Goal: Task Accomplishment & Management: Manage account settings

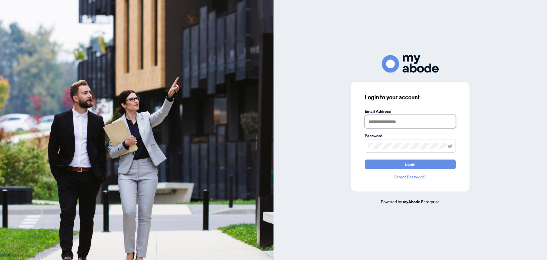
click at [376, 125] on input "text" at bounding box center [410, 121] width 91 height 13
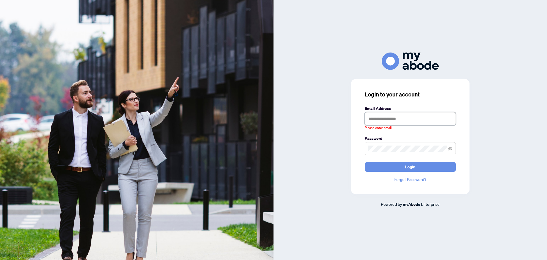
type input "**********"
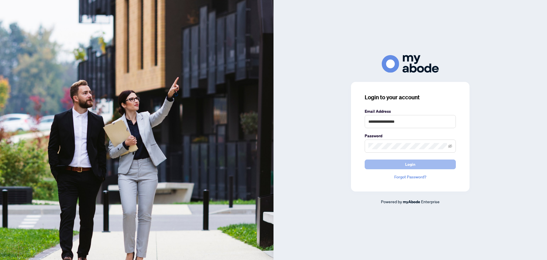
click at [430, 165] on button "Login" at bounding box center [410, 164] width 91 height 10
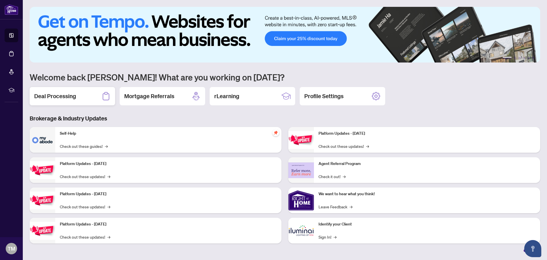
click at [75, 93] on h2 "Deal Processing" at bounding box center [55, 96] width 42 height 8
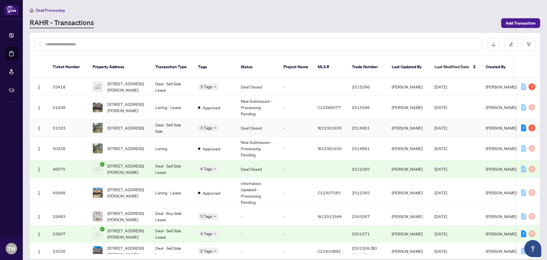
click at [248, 123] on td "Deal Closed" at bounding box center [257, 127] width 43 height 17
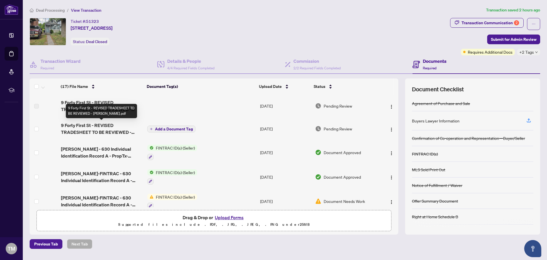
click at [102, 131] on span "9 Forty First St - REVISED TRADESHEET TO BE REVIEWED - TONY.pdf" at bounding box center [102, 129] width 82 height 14
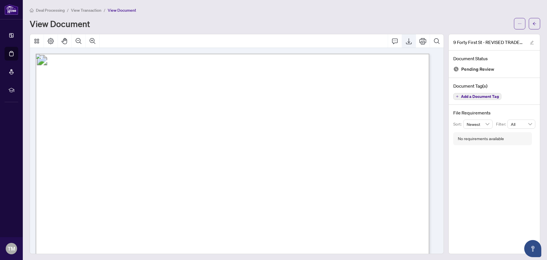
click at [406, 42] on icon "Export" at bounding box center [408, 41] width 7 height 7
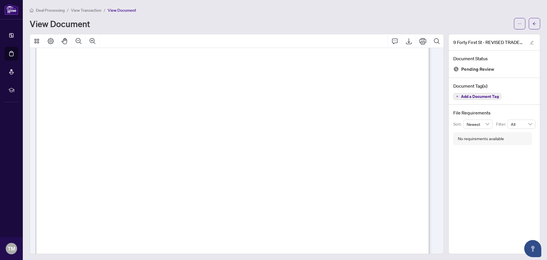
scroll to position [201, 0]
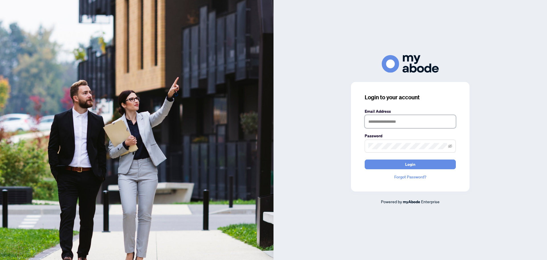
click at [397, 121] on input "text" at bounding box center [410, 121] width 91 height 13
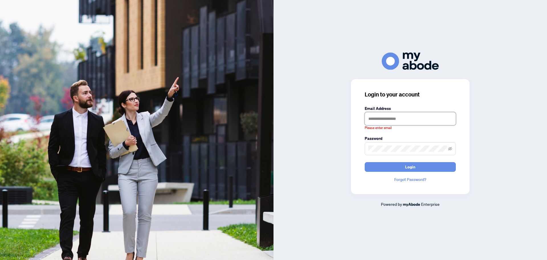
type input "**********"
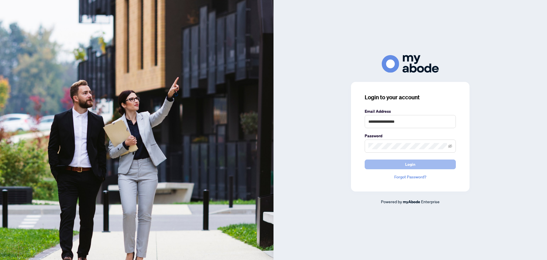
click at [413, 165] on span "Login" at bounding box center [410, 164] width 10 height 9
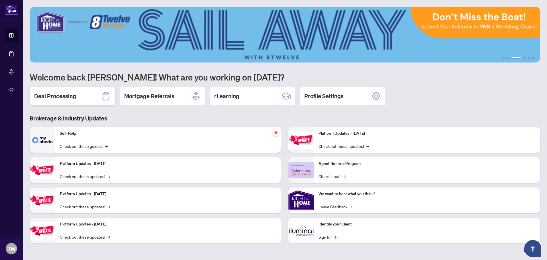
click at [67, 93] on h2 "Deal Processing" at bounding box center [55, 96] width 42 height 8
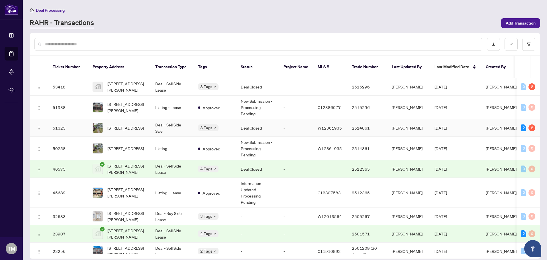
click at [172, 123] on td "Deal - Sell Side Sale" at bounding box center [172, 127] width 43 height 17
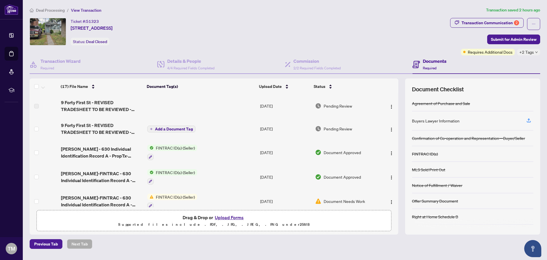
click at [228, 217] on button "Upload Forms" at bounding box center [229, 216] width 32 height 7
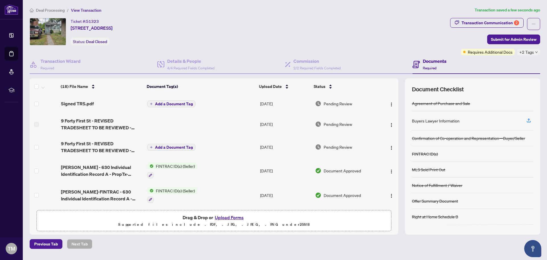
click at [189, 147] on span "Add a Document Tag" at bounding box center [174, 147] width 38 height 4
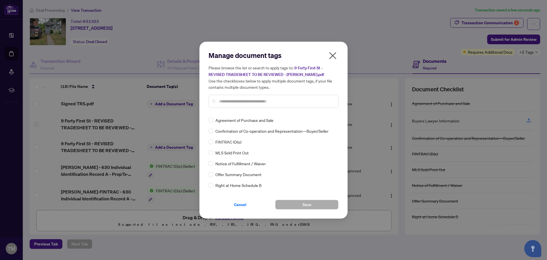
click at [333, 56] on icon "close" at bounding box center [332, 55] width 7 height 7
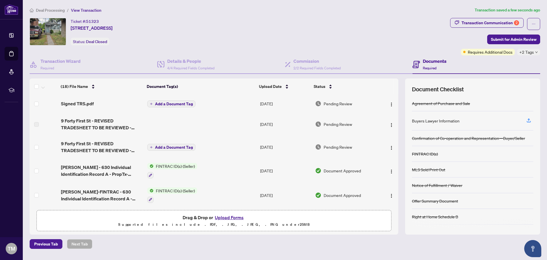
click at [344, 146] on span "Pending Review" at bounding box center [338, 147] width 28 height 6
click at [166, 102] on span "Add a Document Tag" at bounding box center [174, 104] width 38 height 4
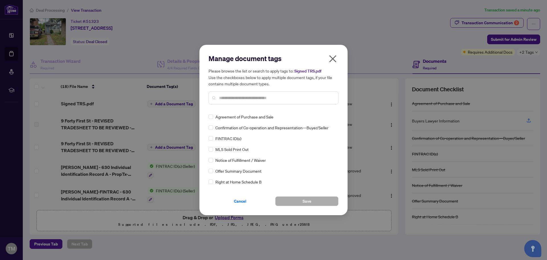
click at [333, 60] on icon "close" at bounding box center [332, 58] width 9 height 9
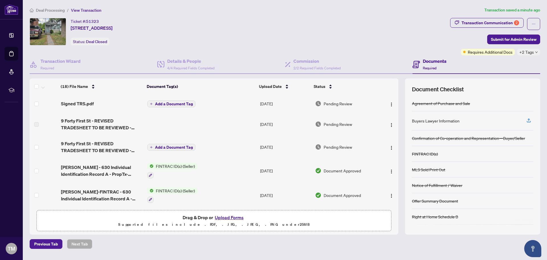
click at [338, 104] on span "Pending Review" at bounding box center [338, 103] width 28 height 6
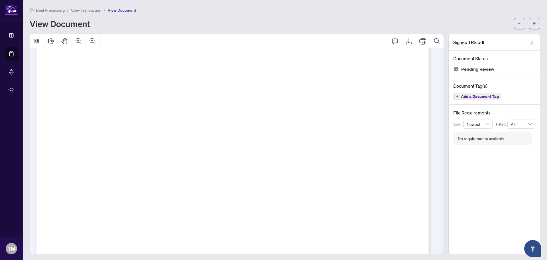
scroll to position [285, 0]
